Goal: Task Accomplishment & Management: Manage account settings

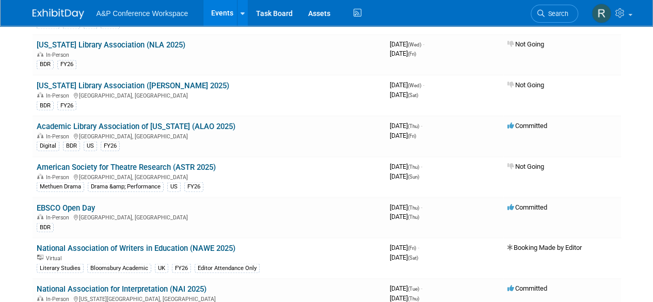
scroll to position [3012, 0]
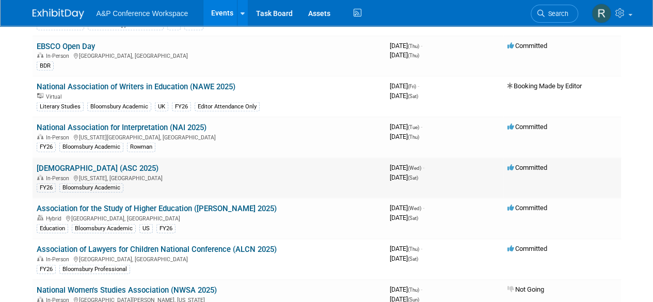
click at [152, 164] on link "[DEMOGRAPHIC_DATA] (ASC 2025)" at bounding box center [98, 168] width 122 height 9
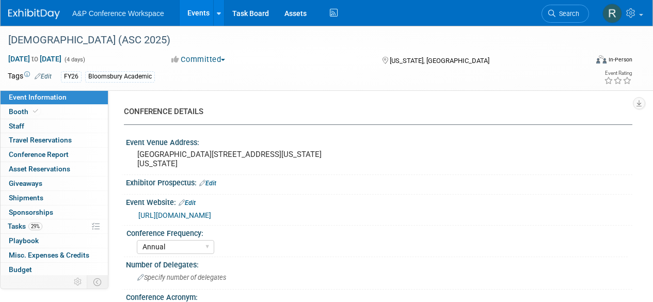
select select "Annual"
select select "Level 2"
select select "In-Person Booth"
select select "Criminology"
select select "Bloomsbury Academic"
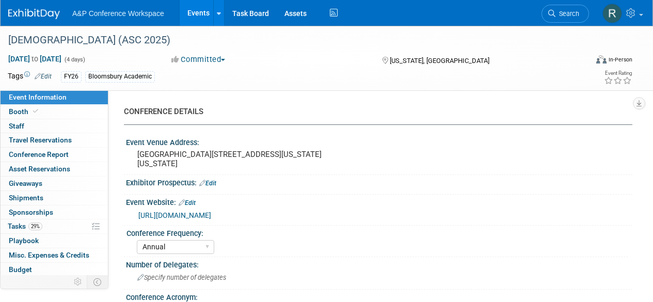
select select "[PERSON_NAME]"
select select "Networking/Commissioning"
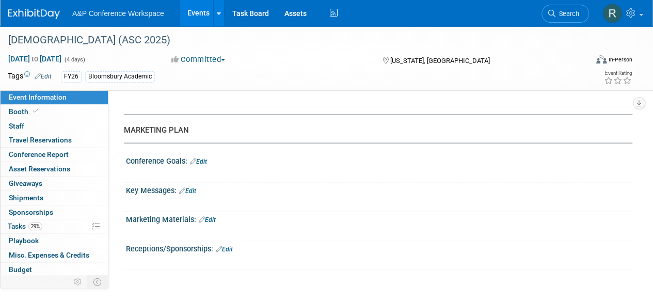
scroll to position [1056, 0]
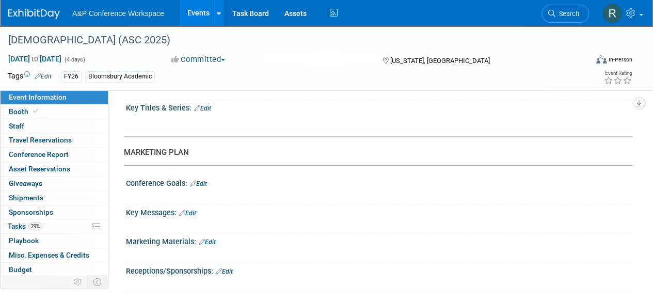
click at [224, 58] on button "Committed" at bounding box center [198, 59] width 61 height 11
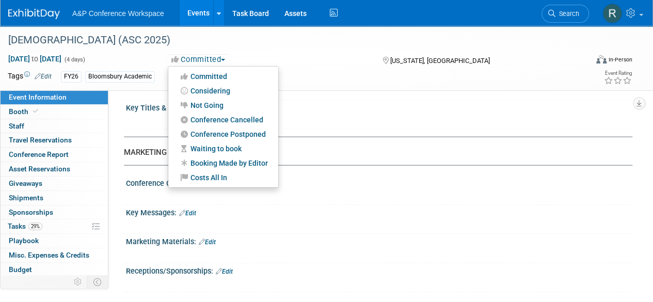
click at [224, 58] on button "Committed" at bounding box center [198, 59] width 61 height 11
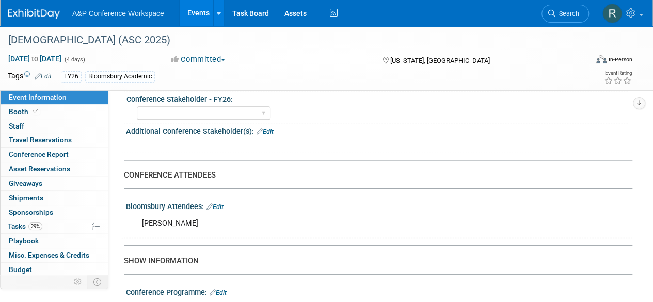
scroll to position [592, 0]
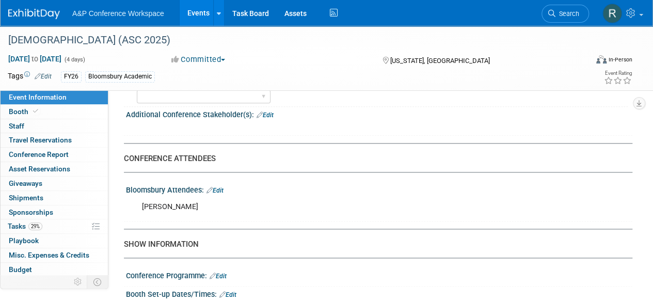
click at [219, 194] on link "Edit" at bounding box center [214, 190] width 17 height 7
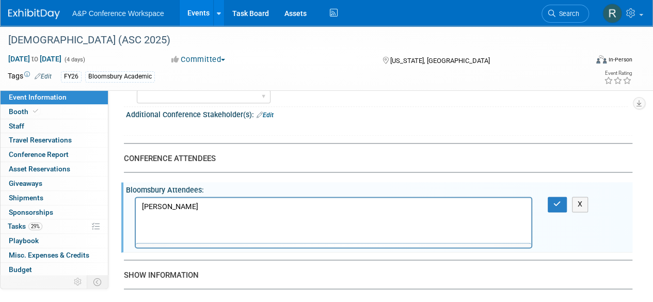
scroll to position [0, 0]
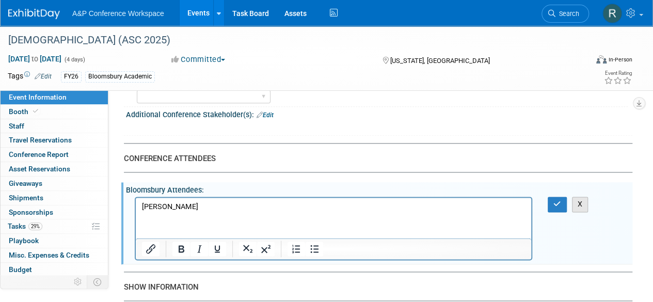
click at [584, 211] on button "X" at bounding box center [580, 204] width 17 height 15
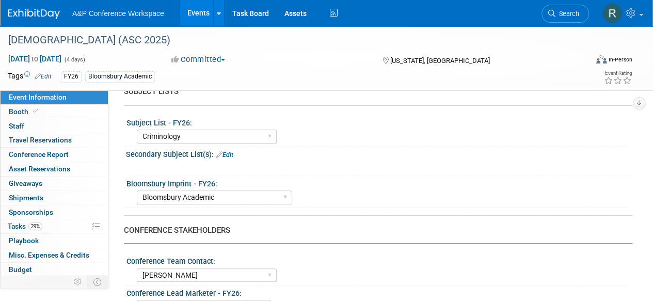
scroll to position [333, 0]
